Goal: Task Accomplishment & Management: Use online tool/utility

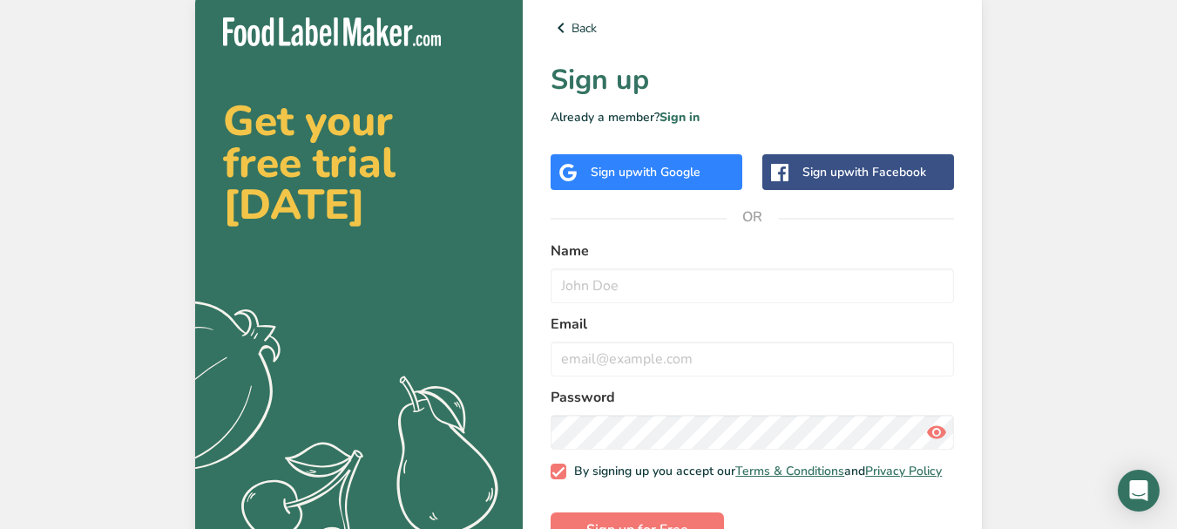
click at [588, 159] on div "Sign up with Google" at bounding box center [646, 172] width 192 height 36
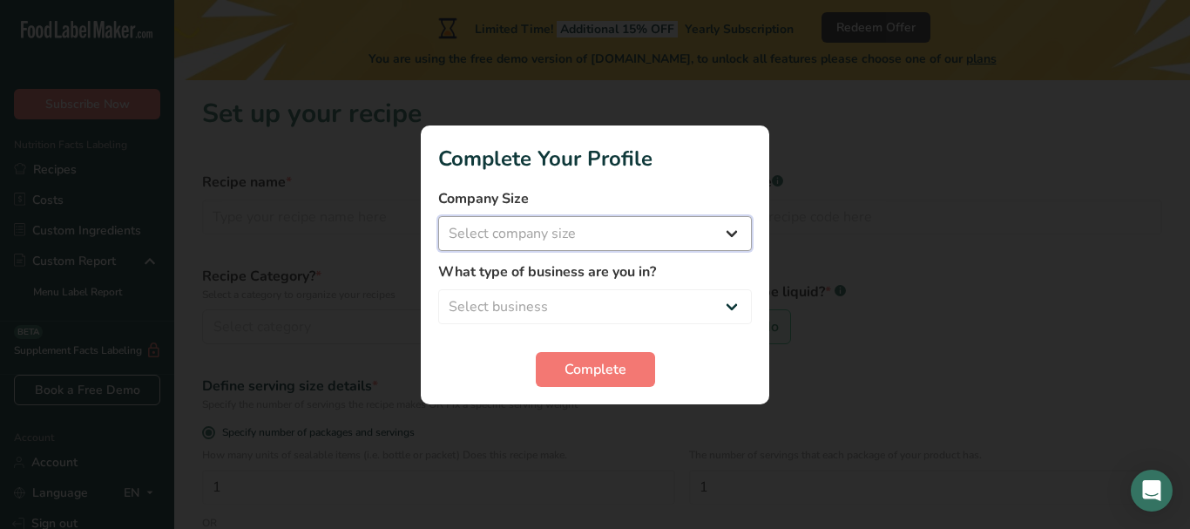
click at [511, 223] on select "Select company size Fewer than 10 Employees 10 to 50 Employees 51 to 500 Employ…" at bounding box center [595, 233] width 314 height 35
select select "1"
click at [438, 216] on select "Select company size Fewer than 10 Employees 10 to 50 Employees 51 to 500 Employ…" at bounding box center [595, 233] width 314 height 35
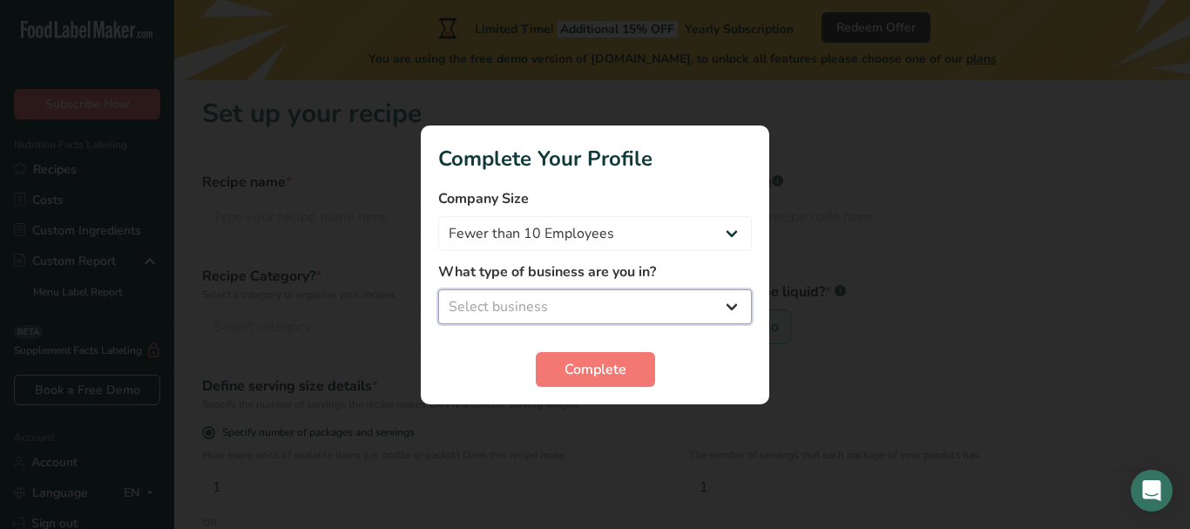
click at [621, 305] on select "Select business Packaged Food Manufacturer Restaurant & Cafe Bakery Meal Plans …" at bounding box center [595, 306] width 314 height 35
select select "1"
click at [438, 289] on select "Select business Packaged Food Manufacturer Restaurant & Cafe Bakery Meal Plans …" at bounding box center [595, 306] width 314 height 35
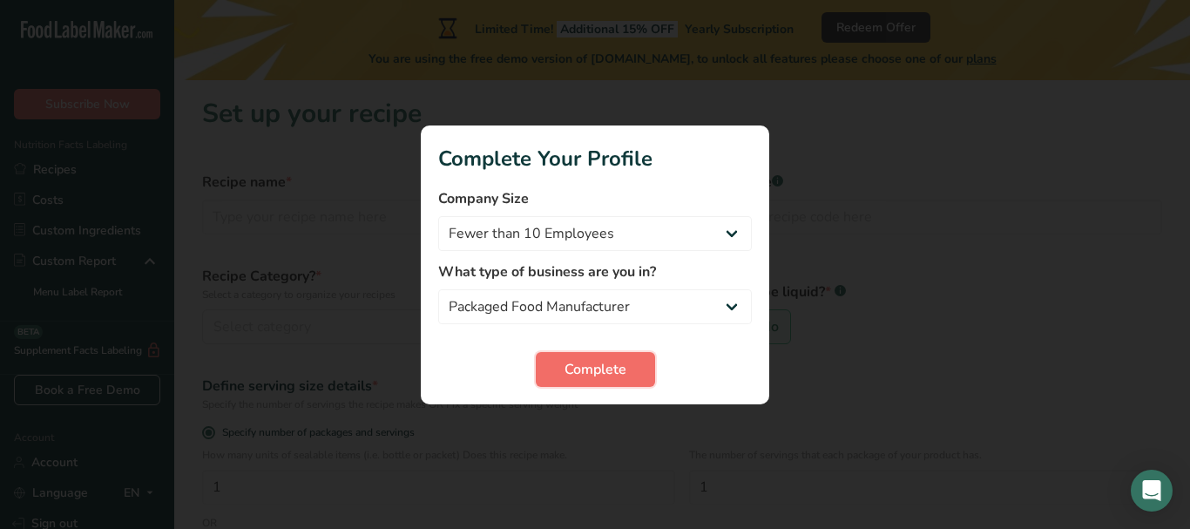
click at [603, 379] on span "Complete" at bounding box center [595, 369] width 62 height 21
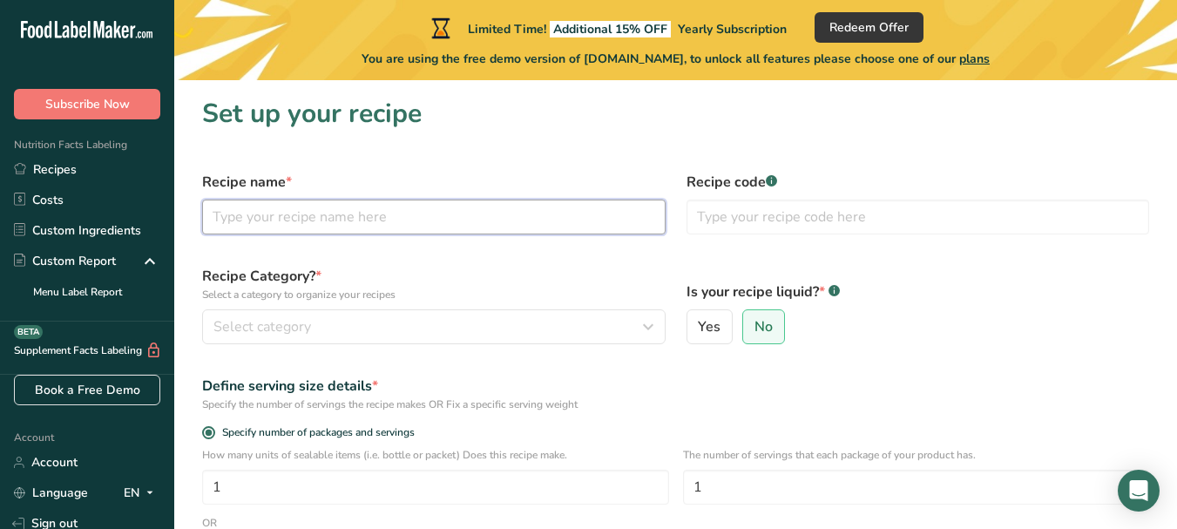
click at [442, 226] on input "text" at bounding box center [433, 216] width 463 height 35
type input "B"
type input "lONE'BOTTLED PINEAPPLE"
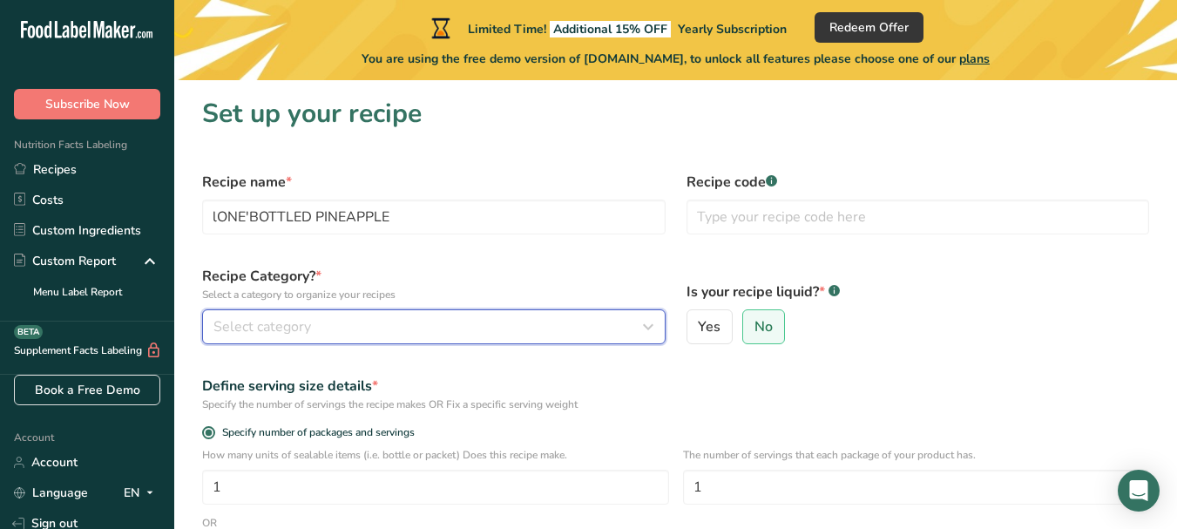
click at [393, 334] on div "Select category" at bounding box center [428, 326] width 430 height 21
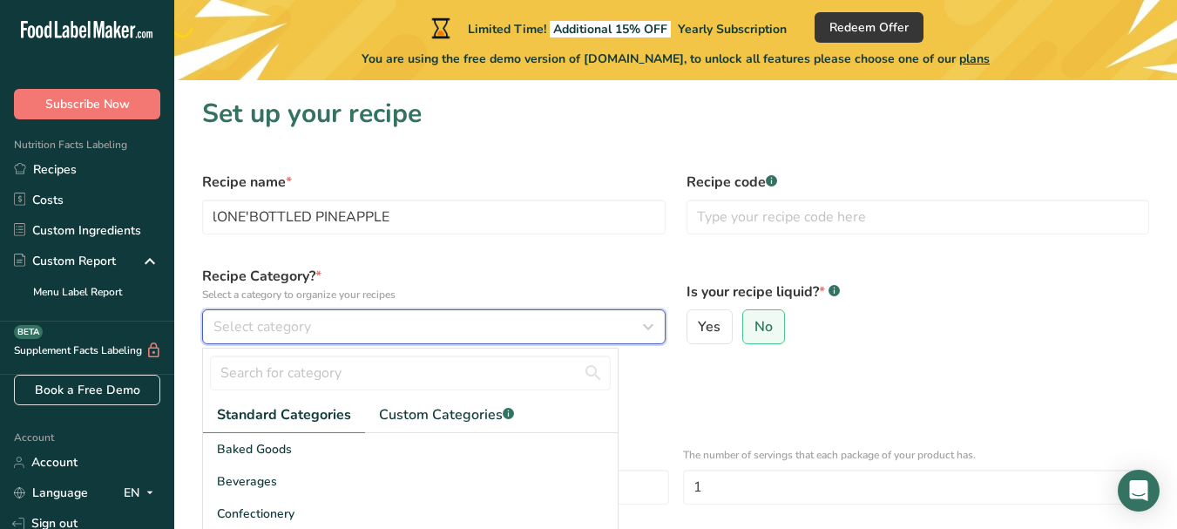
click at [344, 320] on div "Select category" at bounding box center [428, 326] width 430 height 21
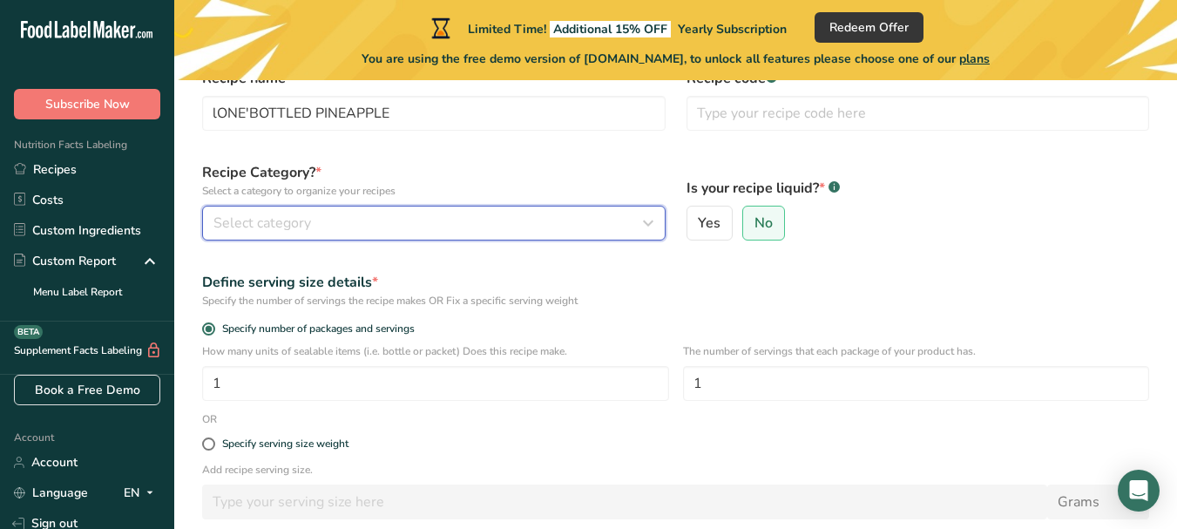
scroll to position [105, 0]
click at [651, 224] on icon "button" at bounding box center [648, 221] width 21 height 31
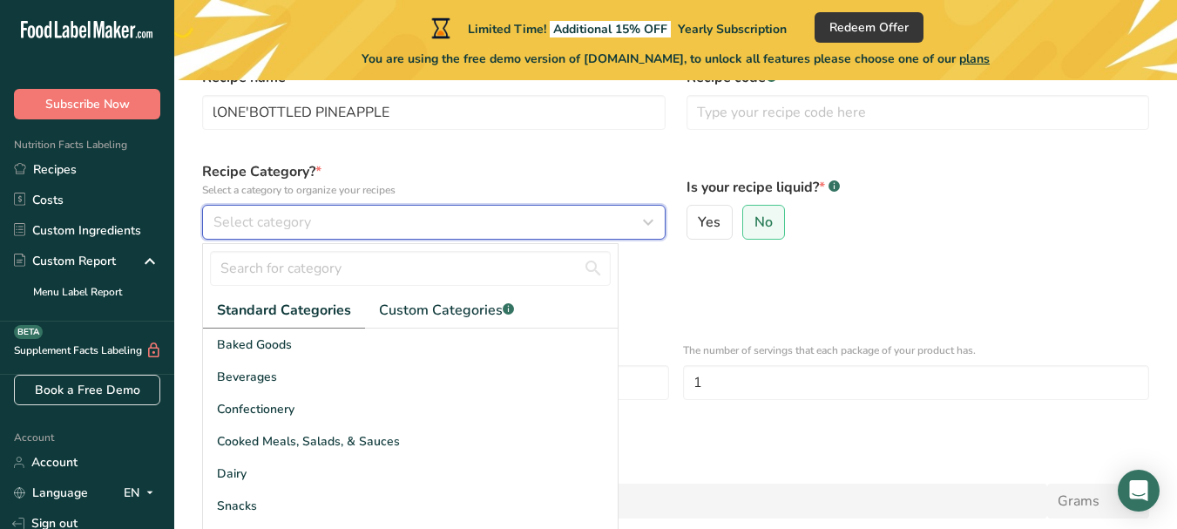
click at [651, 224] on icon "button" at bounding box center [648, 221] width 21 height 31
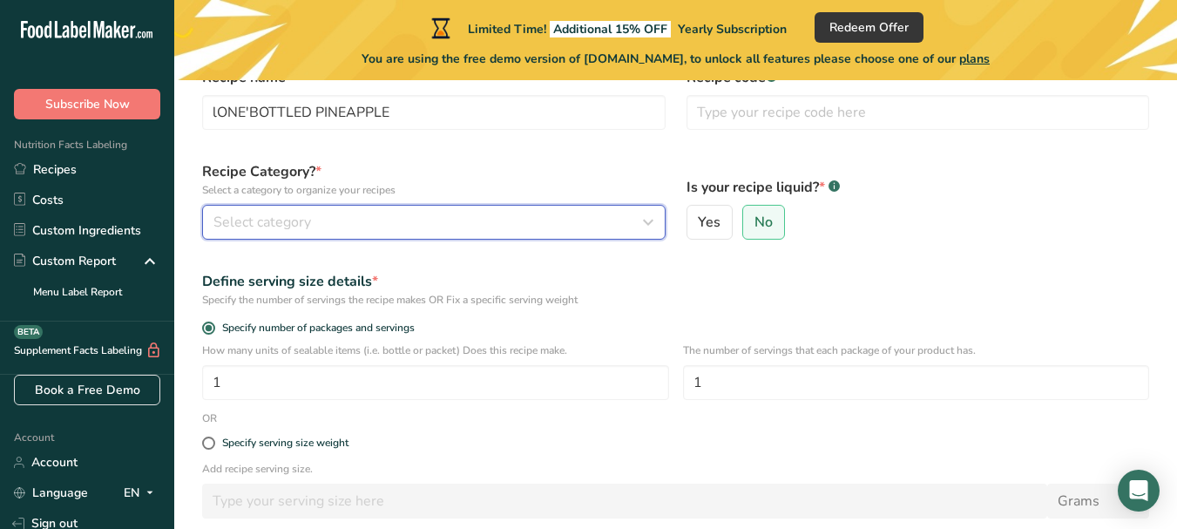
click at [651, 224] on icon "button" at bounding box center [648, 221] width 21 height 31
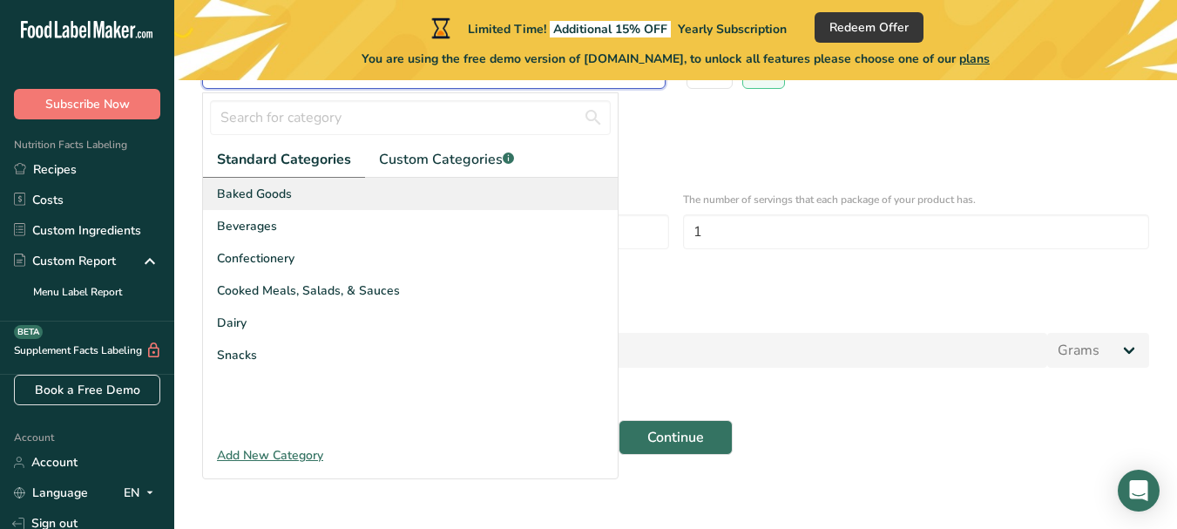
scroll to position [265, 0]
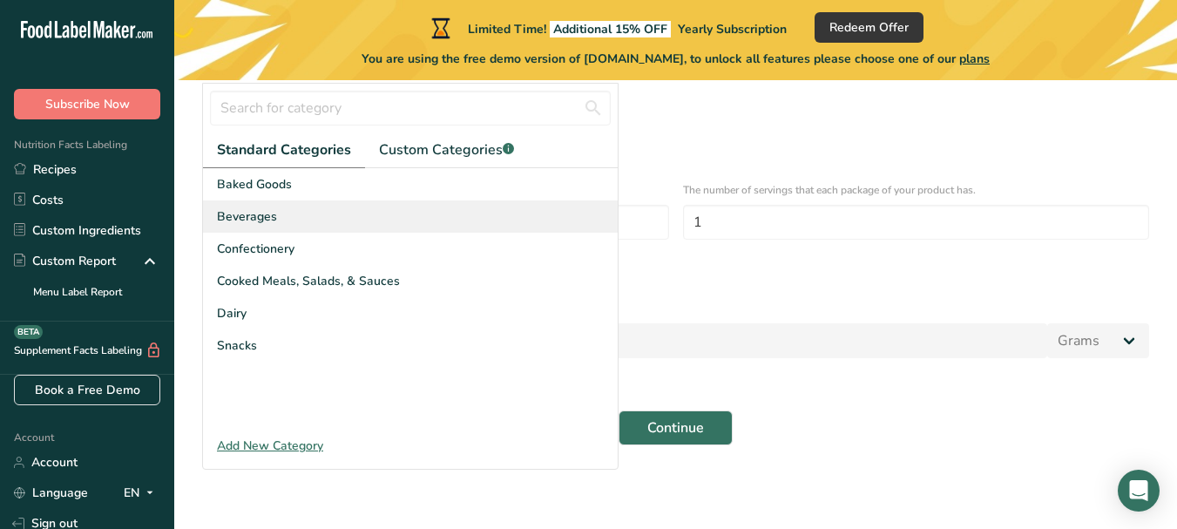
click at [409, 213] on div "Beverages" at bounding box center [410, 216] width 415 height 32
